Goal: Information Seeking & Learning: Understand process/instructions

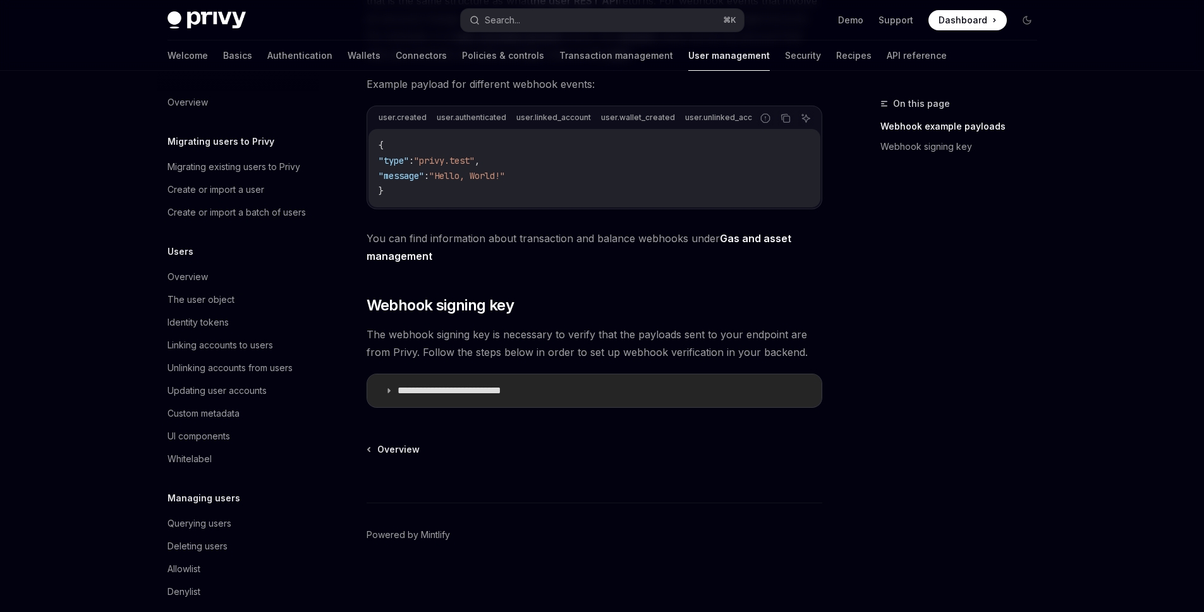
scroll to position [0, 618]
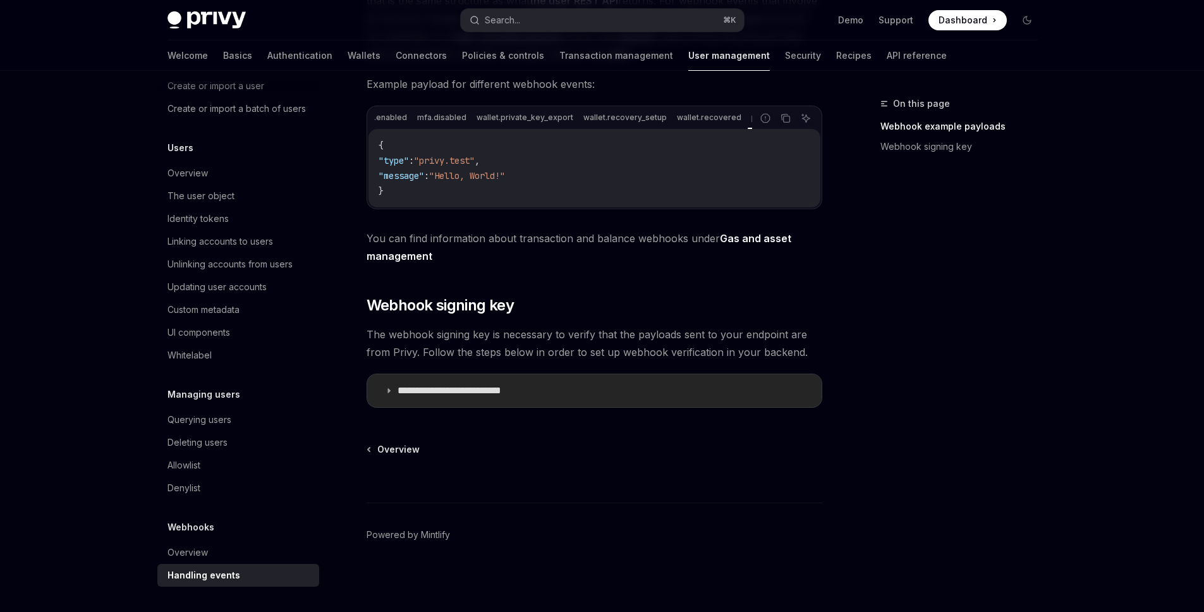
click at [525, 391] on p "**********" at bounding box center [468, 390] width 140 height 13
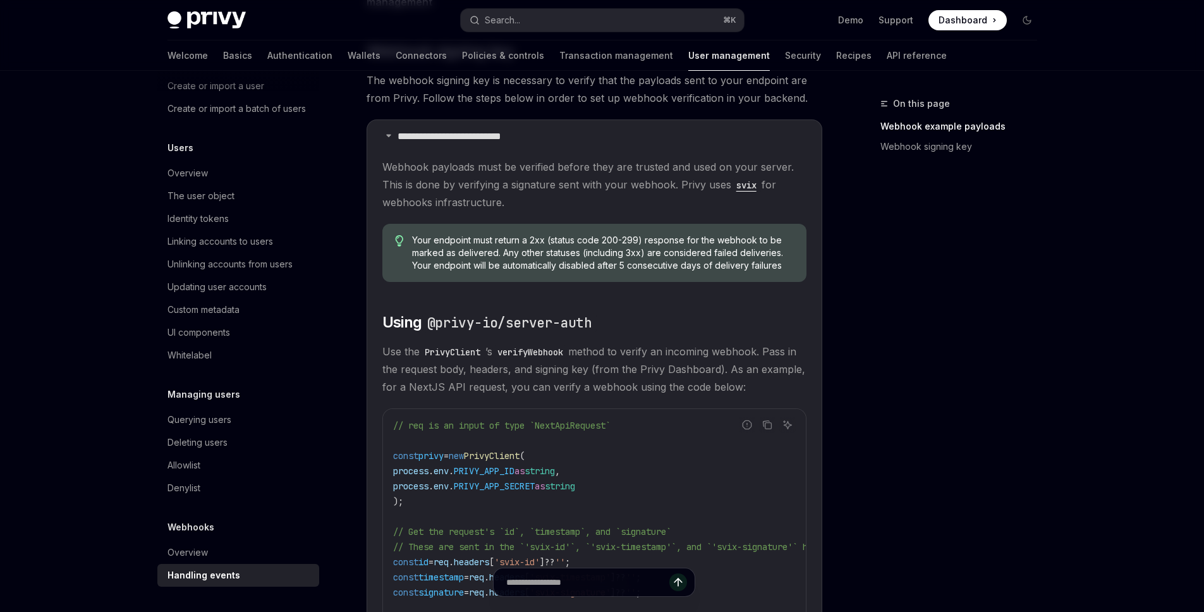
scroll to position [281, 0]
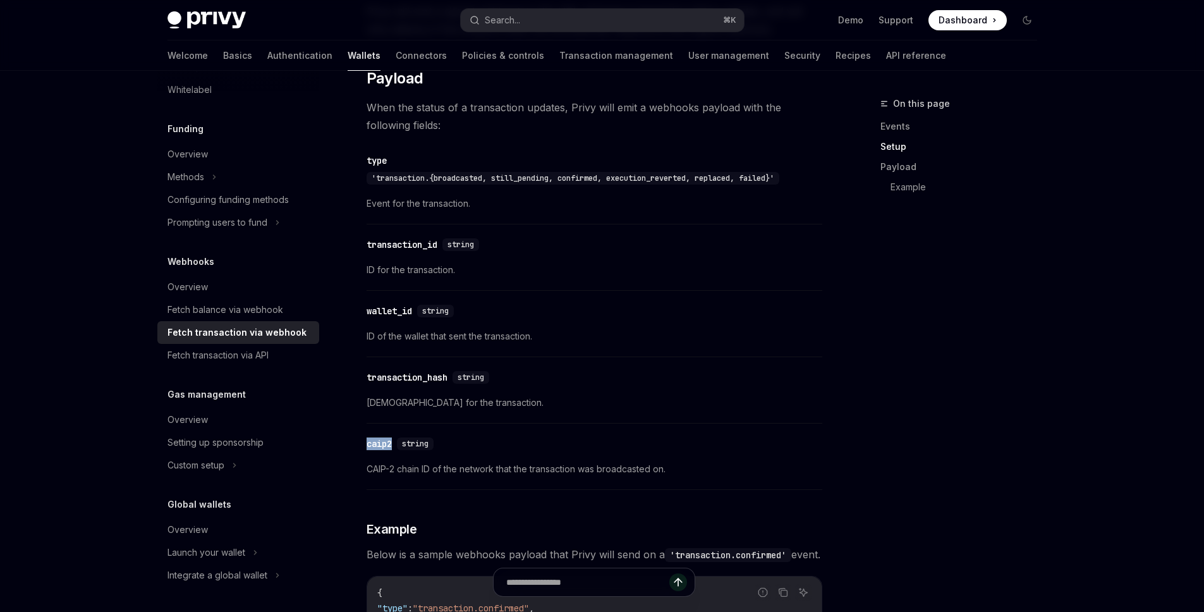
scroll to position [845, 0]
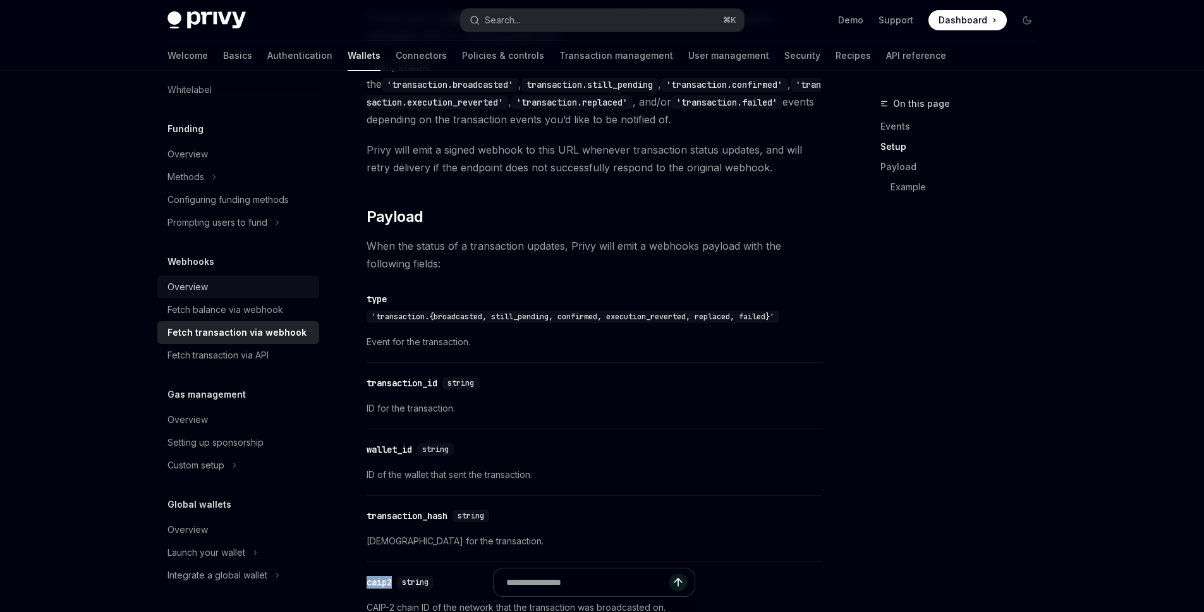
click at [187, 279] on div "Overview" at bounding box center [188, 286] width 40 height 15
type textarea "*"
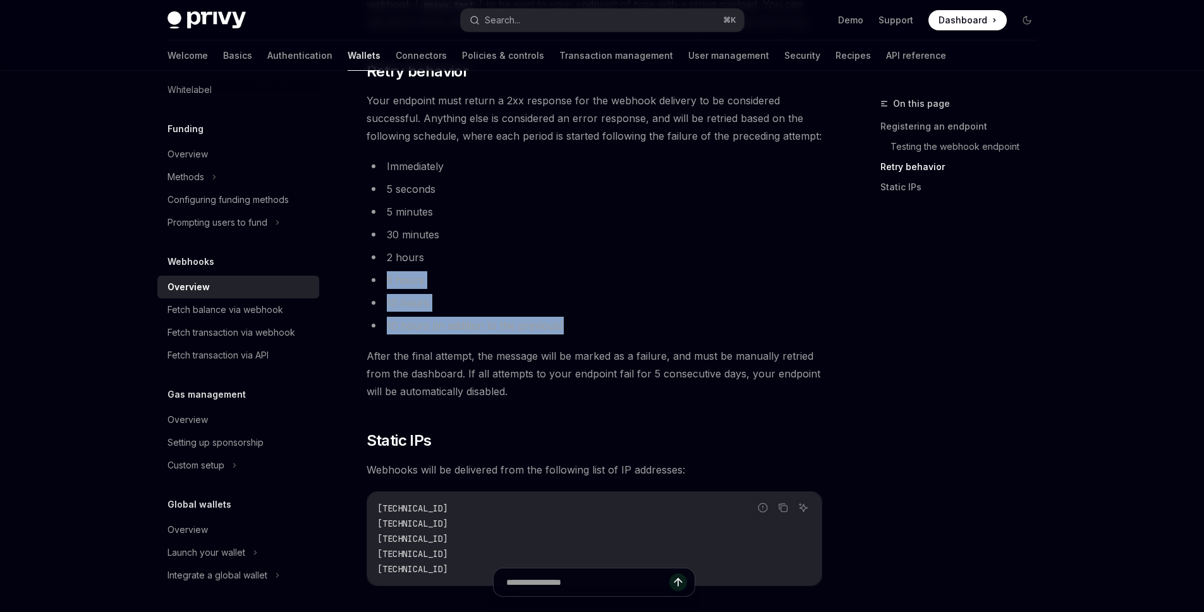
scroll to position [1062, 0]
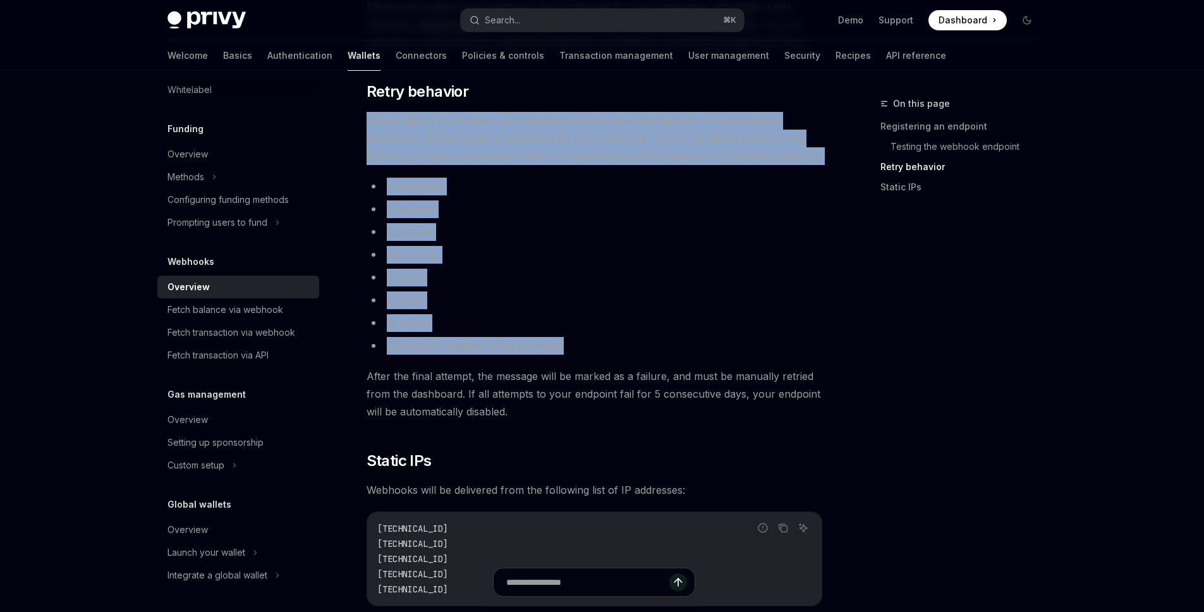
drag, startPoint x: 576, startPoint y: 310, endPoint x: 358, endPoint y: 118, distance: 290.2
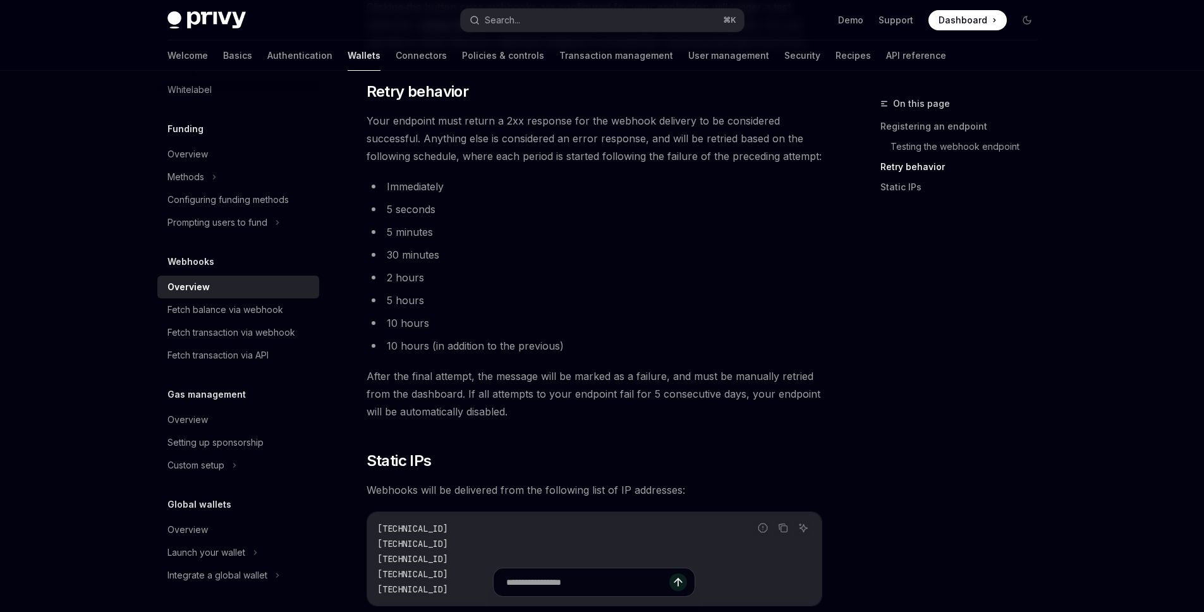
click at [542, 209] on li "5 seconds" at bounding box center [595, 209] width 456 height 18
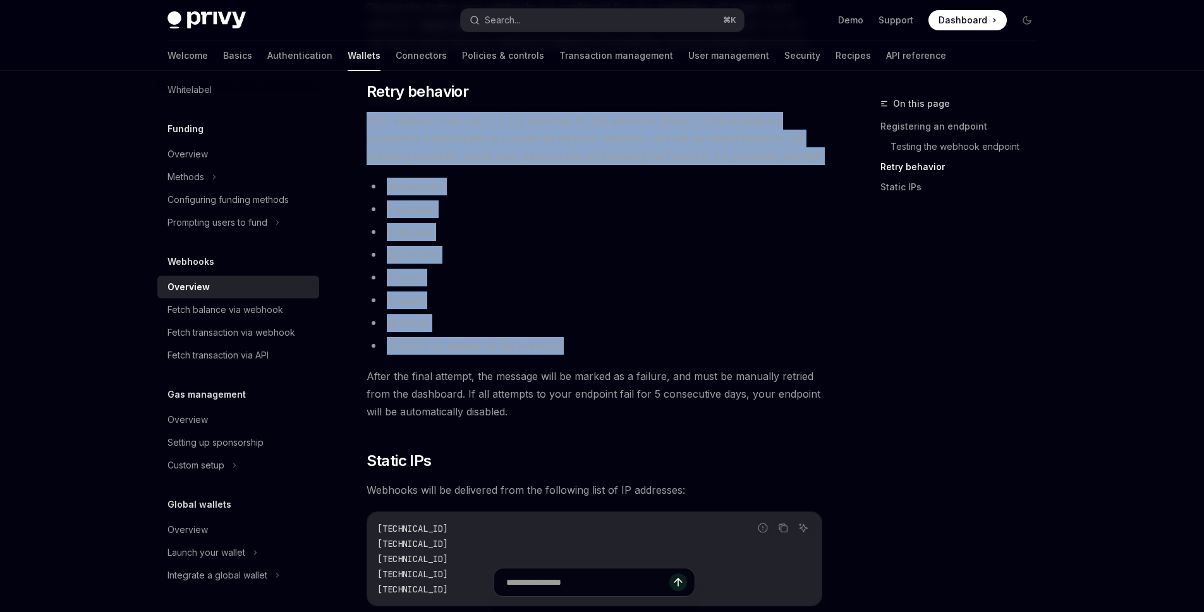
drag, startPoint x: 566, startPoint y: 341, endPoint x: 355, endPoint y: 106, distance: 316.0
copy div "Your endpoint must return a 2xx response for the webhook delivery to be conside…"
